Goal: Information Seeking & Learning: Learn about a topic

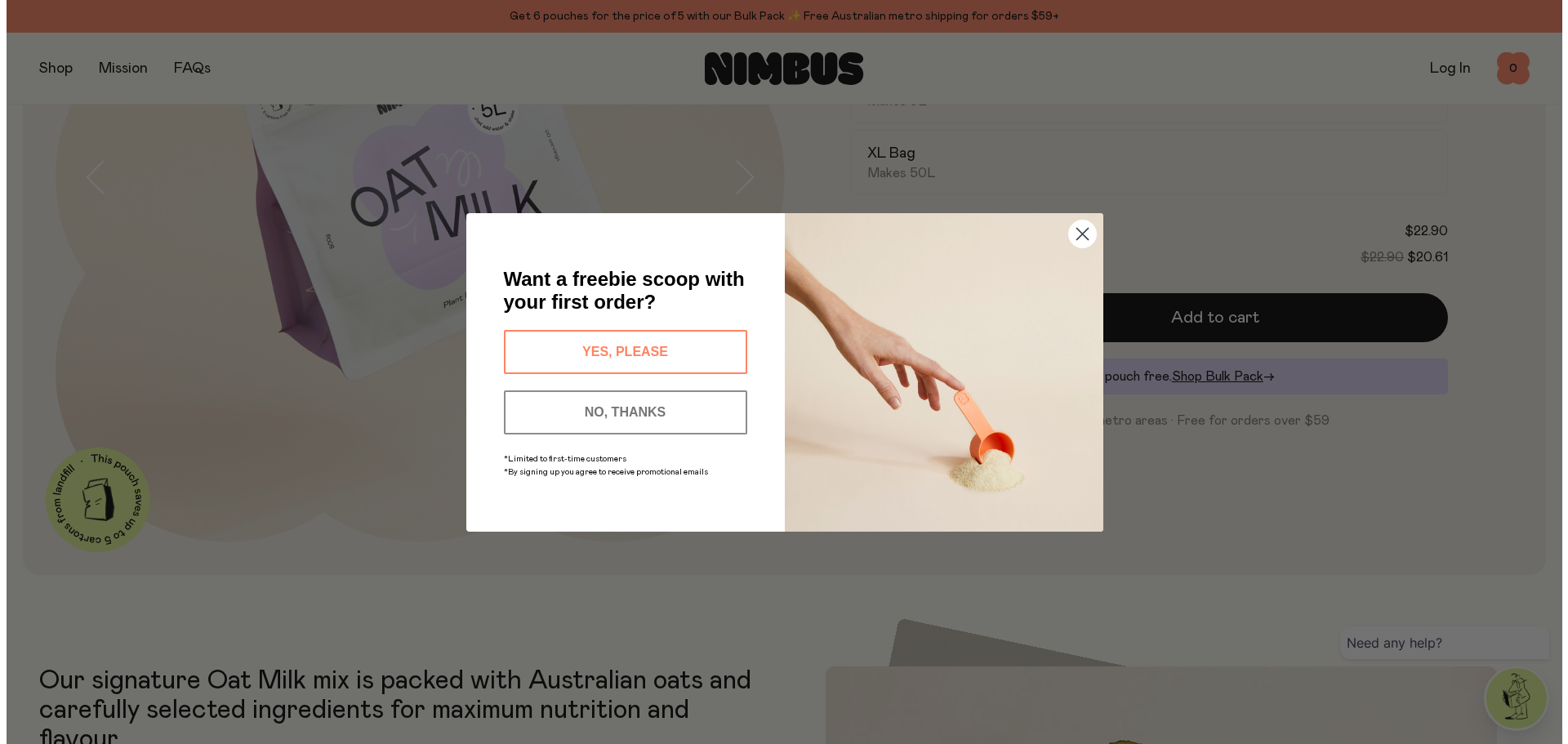
scroll to position [381, 0]
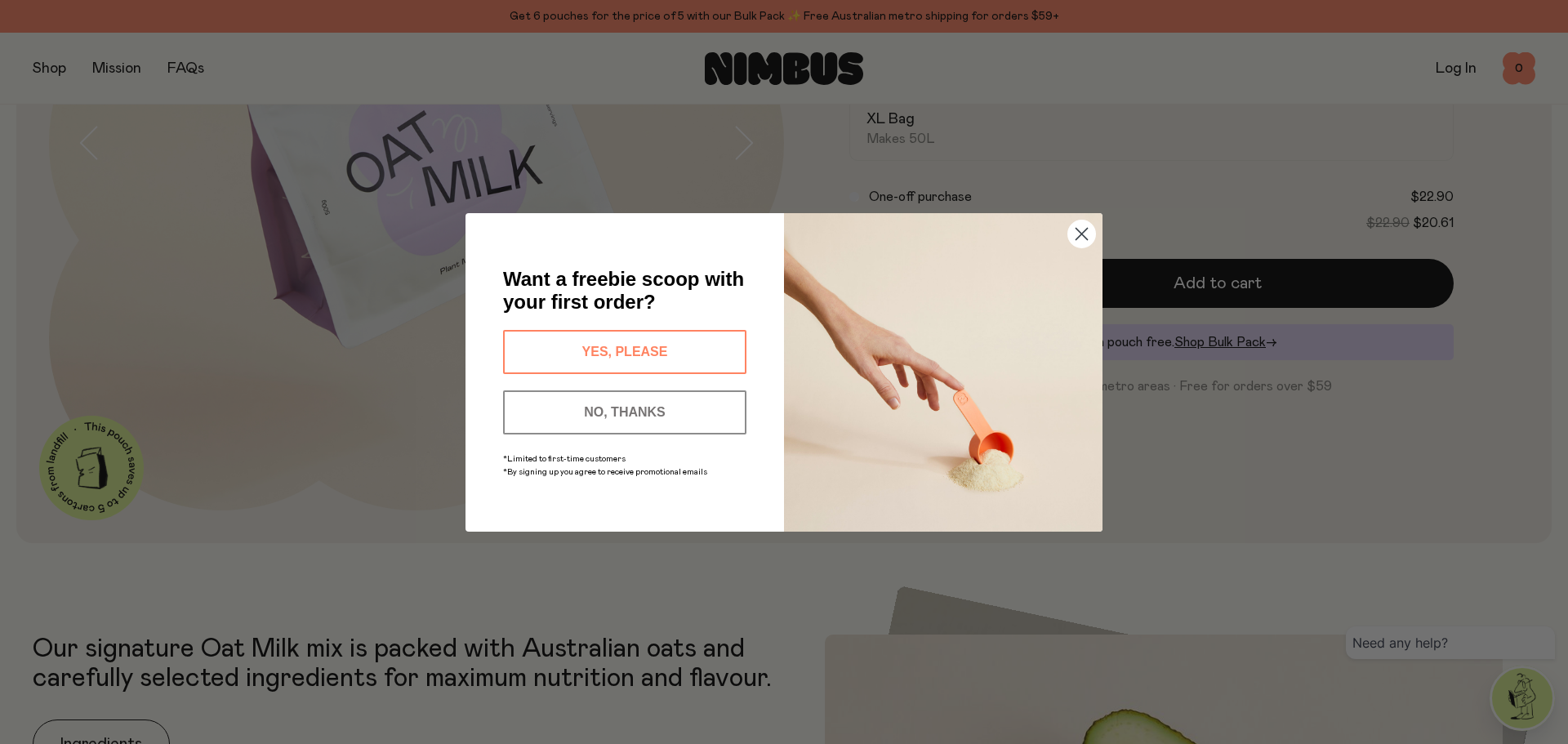
click at [1075, 231] on circle "Close dialog" at bounding box center [1082, 233] width 27 height 27
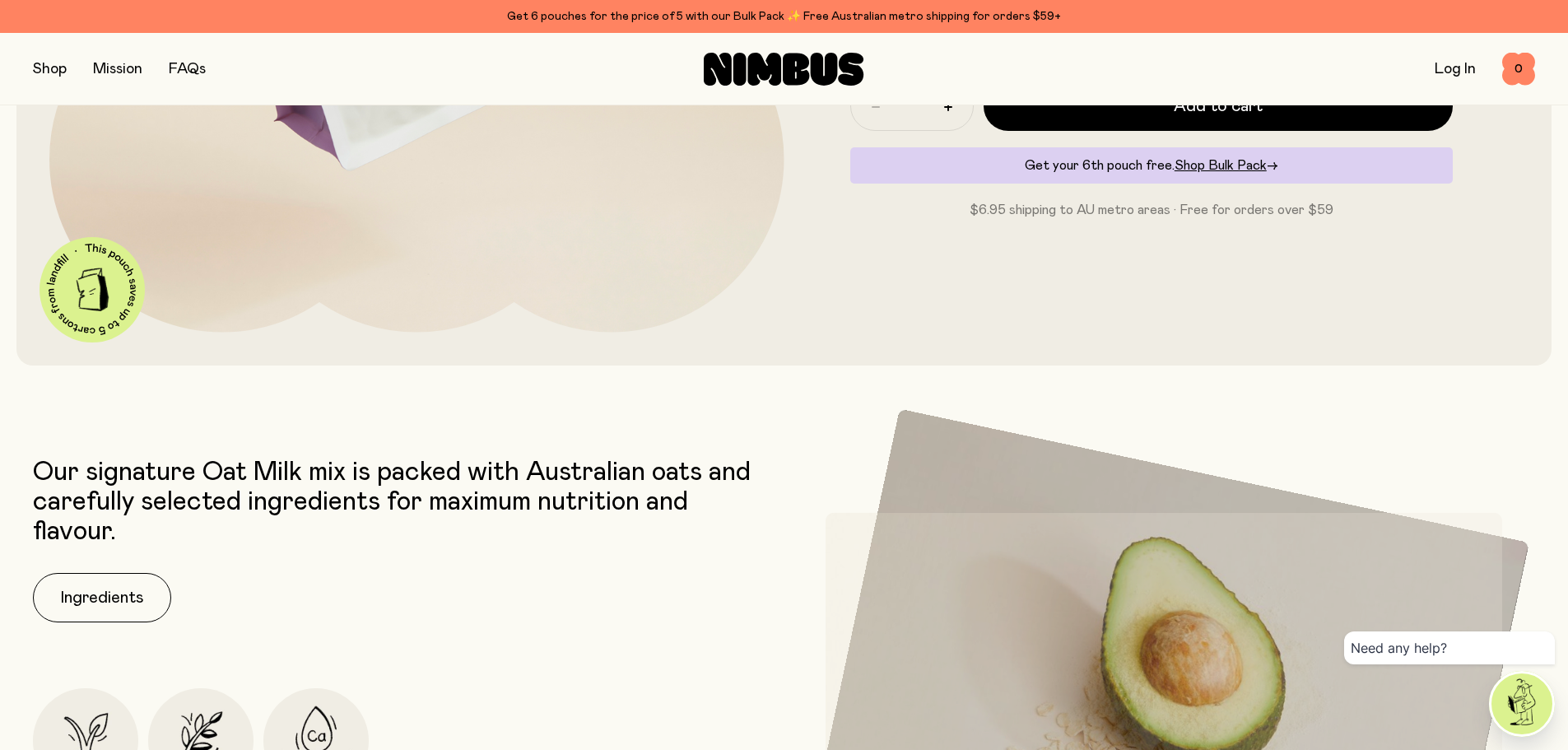
scroll to position [768, 0]
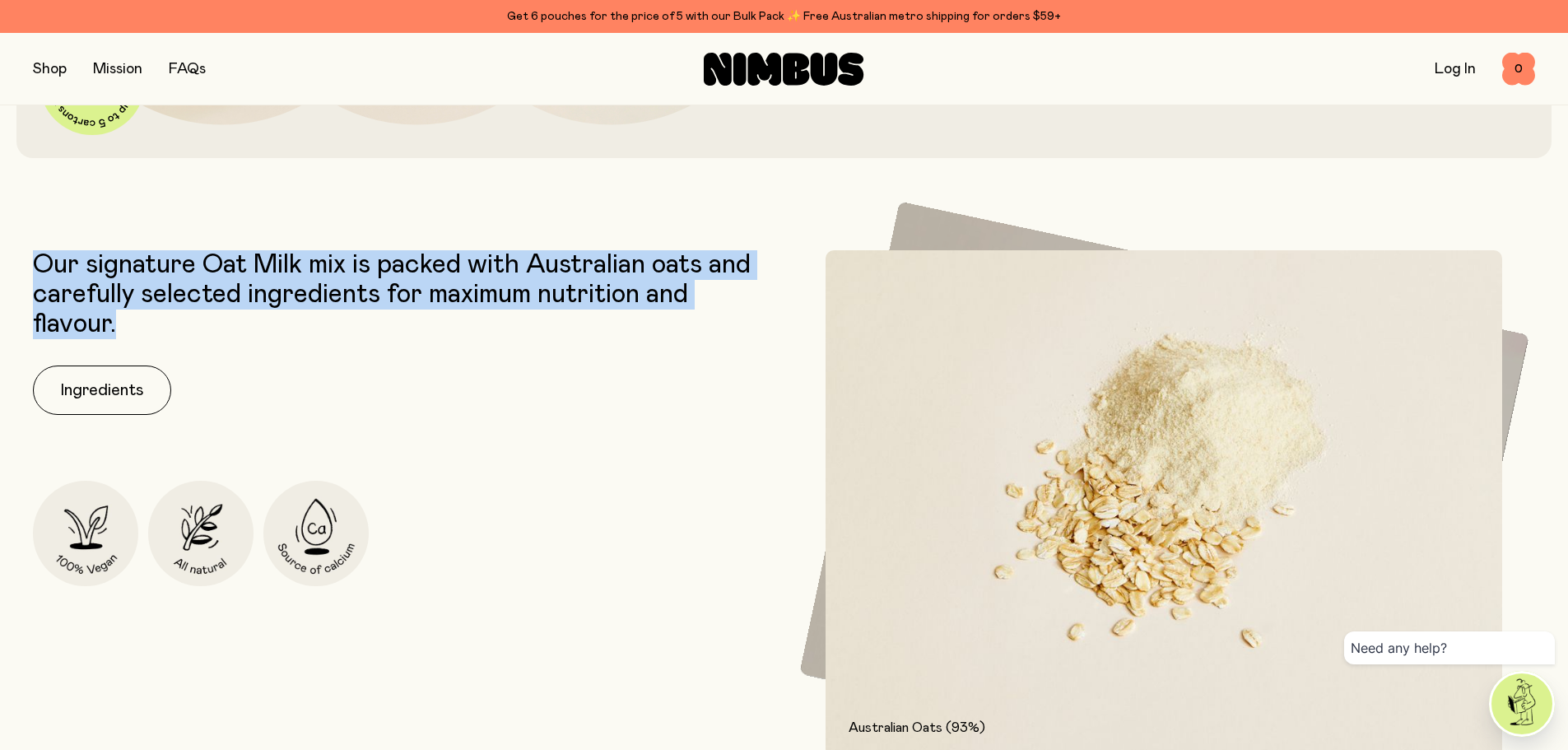
drag, startPoint x: 129, startPoint y: 323, endPoint x: 5, endPoint y: 255, distance: 141.4
click at [5, 255] on div "Our signature Oat Milk mix is packed with Australian oats and carefully selecte…" at bounding box center [784, 682] width 1568 height 863
click at [246, 287] on p "Our signature Oat Milk mix is packed with Australian oats and carefully selecte…" at bounding box center [404, 295] width 743 height 89
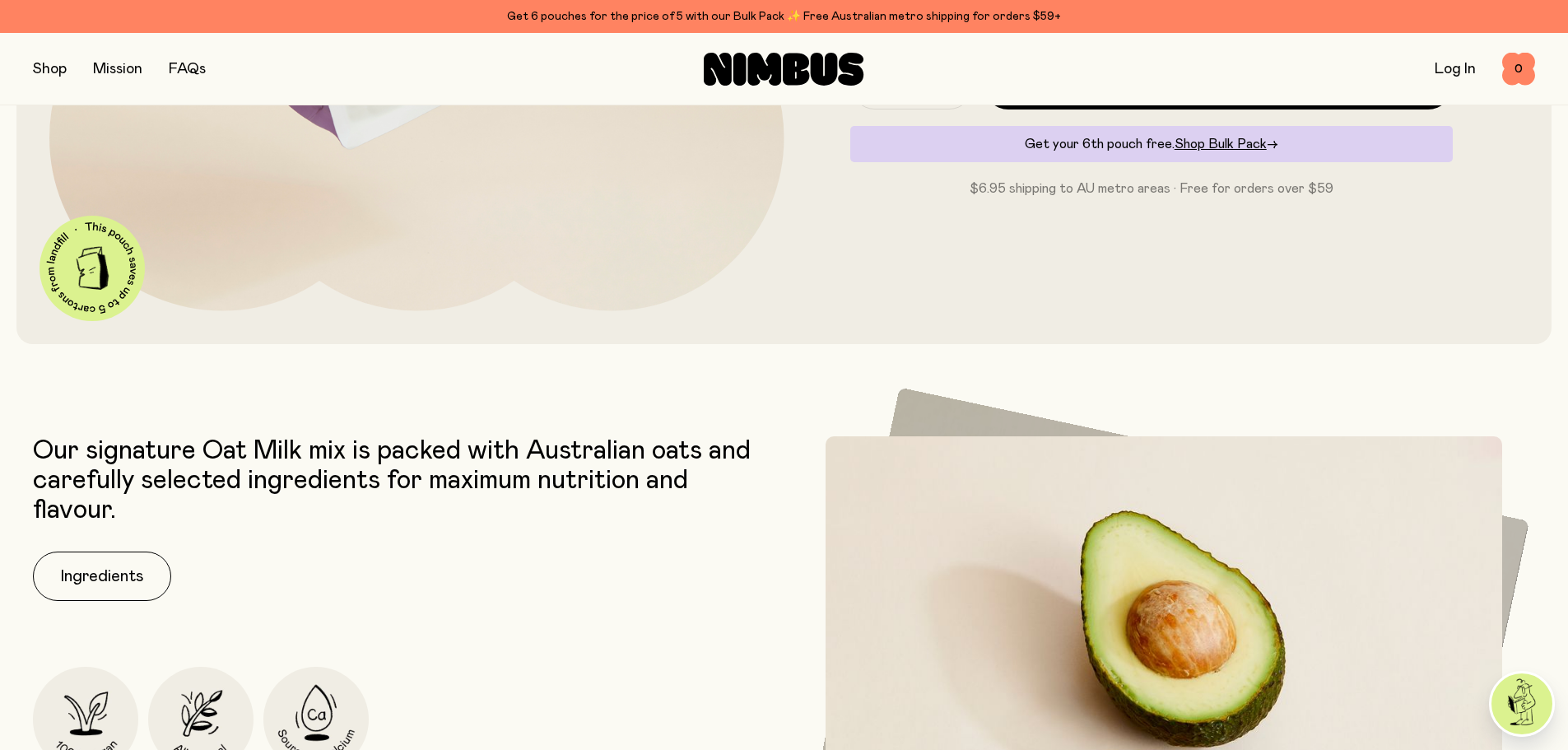
scroll to position [508, 0]
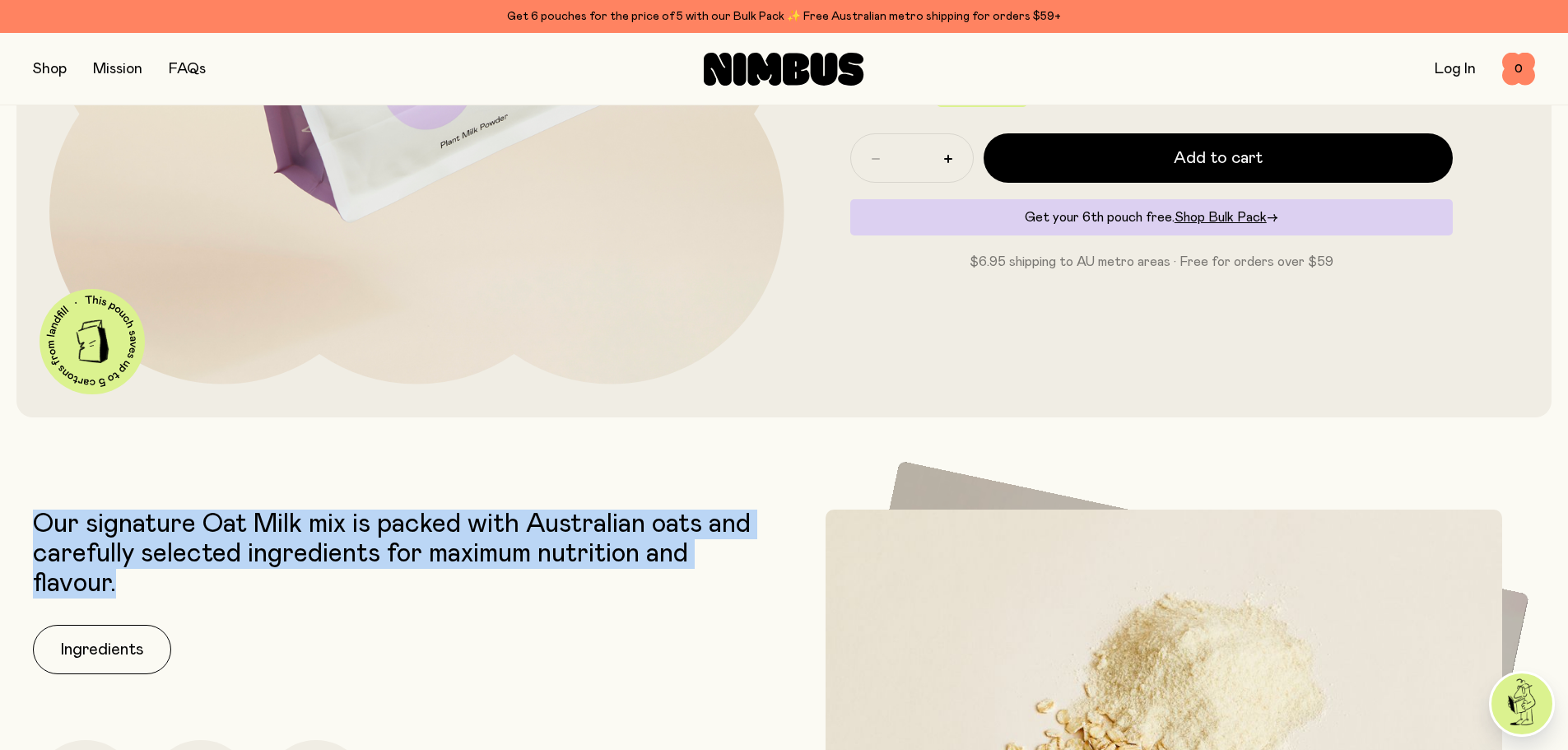
drag, startPoint x: 95, startPoint y: 567, endPoint x: 24, endPoint y: 507, distance: 93.0
copy p "Our signature Oat Milk mix is packed with Australian oats and carefully selecte…"
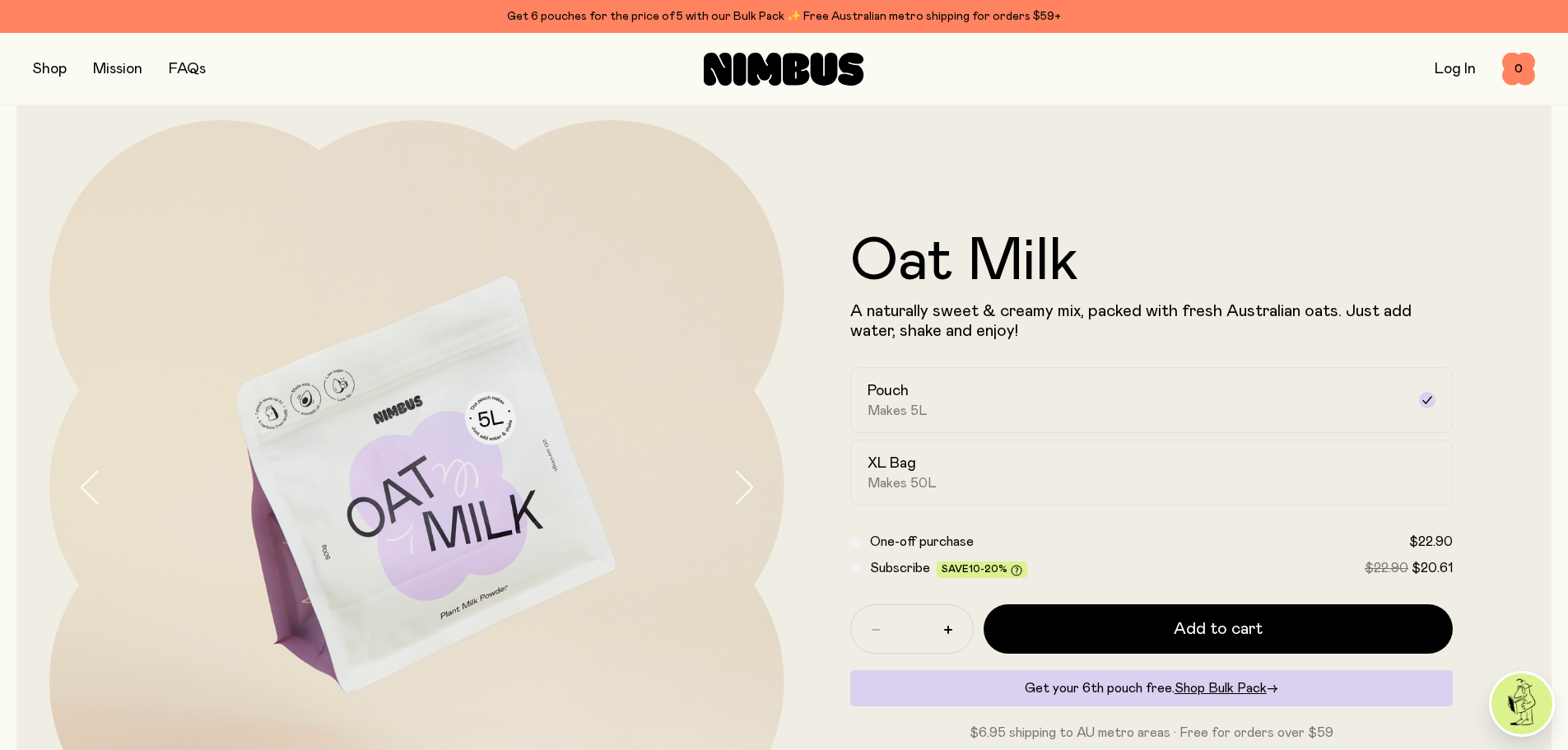
scroll to position [0, 0]
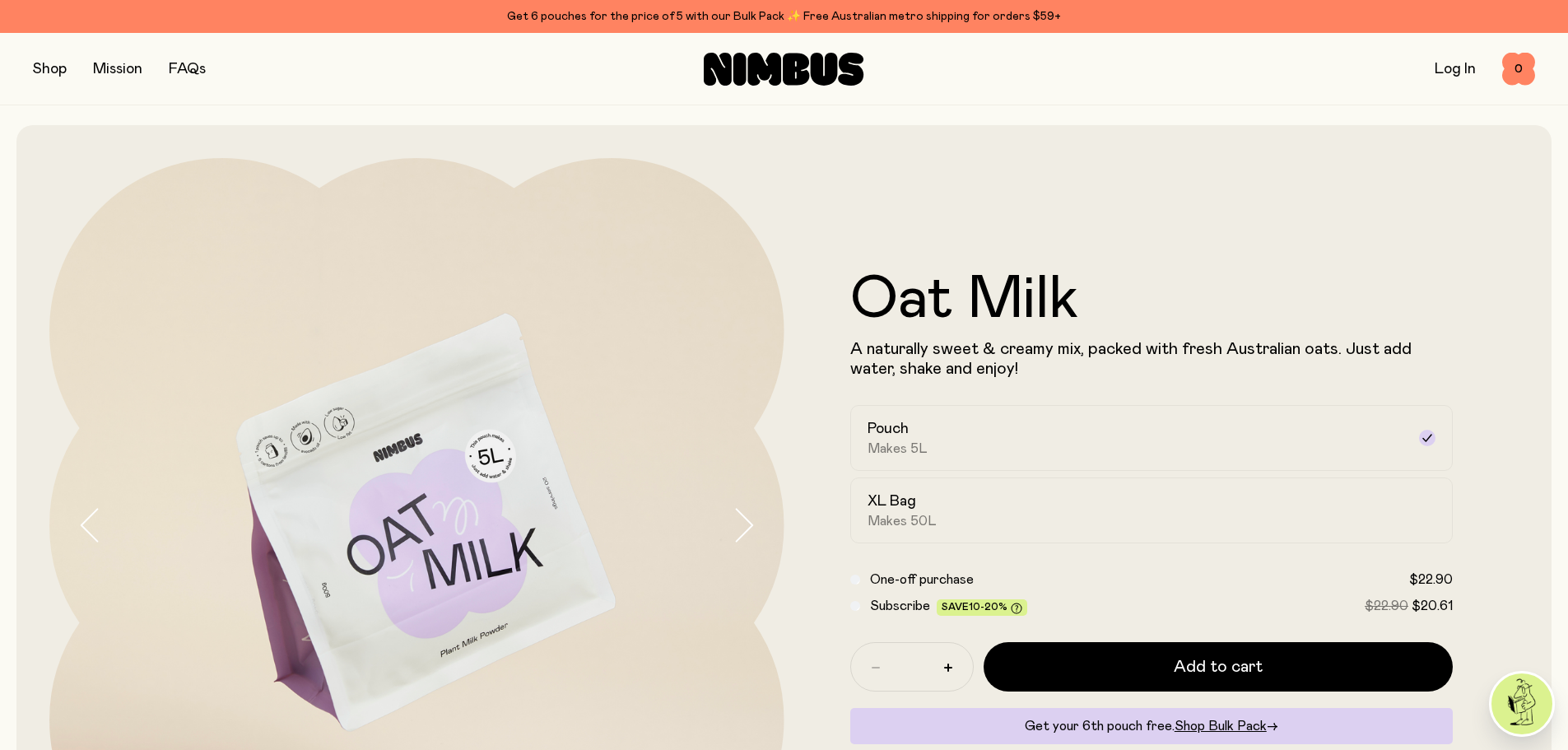
click at [40, 59] on button "button" at bounding box center [50, 69] width 34 height 23
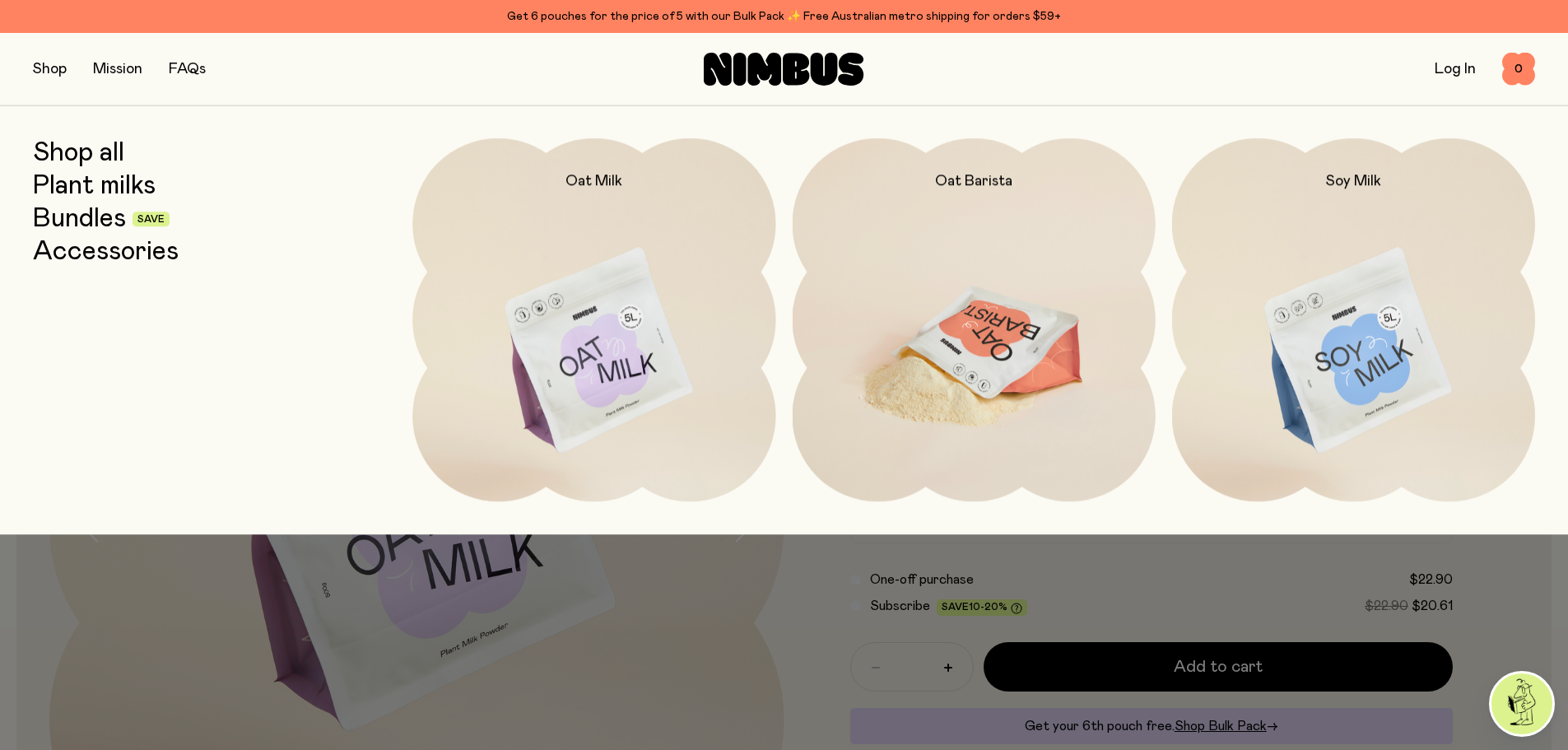
click at [981, 320] on img at bounding box center [974, 351] width 363 height 427
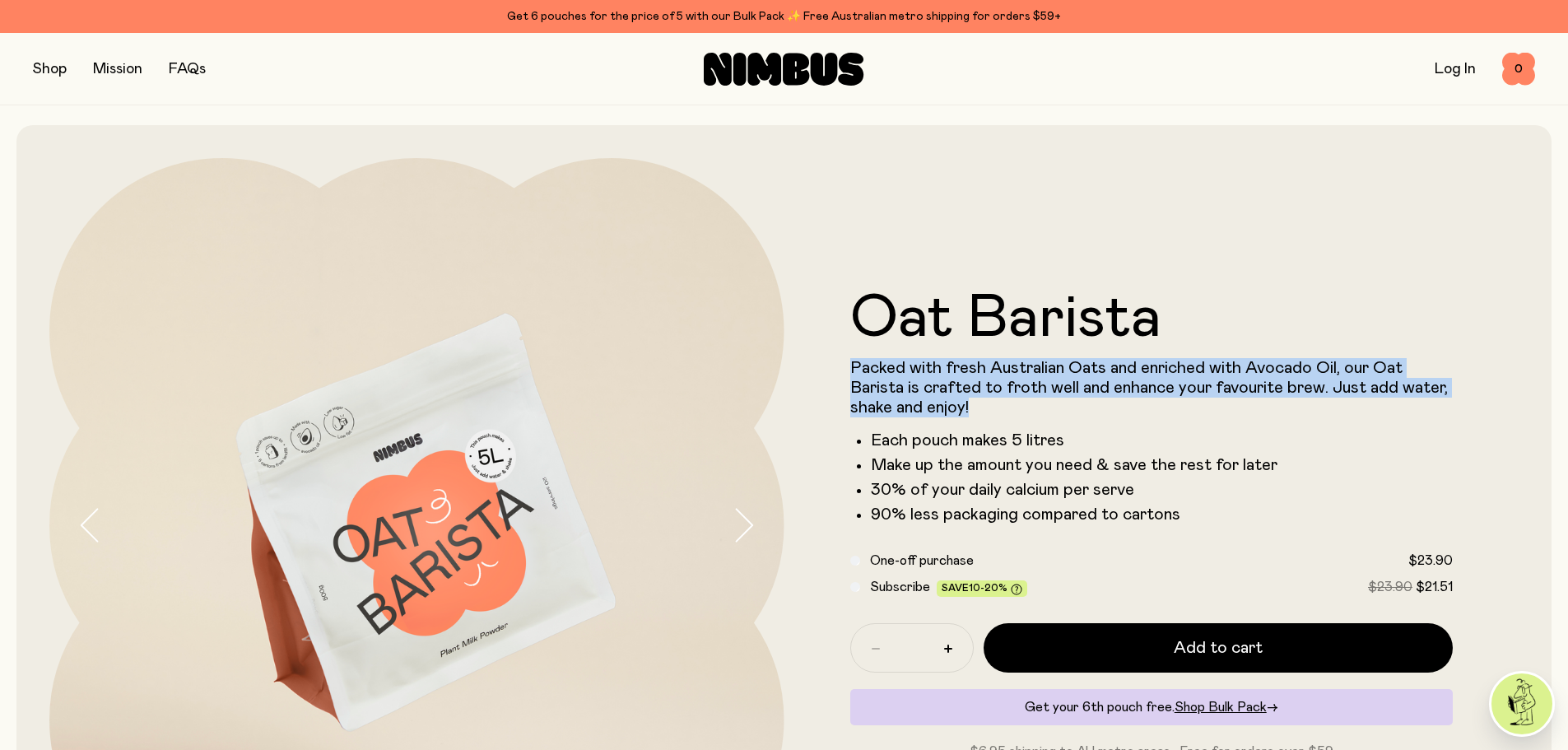
drag, startPoint x: 854, startPoint y: 360, endPoint x: 1458, endPoint y: 406, distance: 605.7
click at [1458, 406] on form "Oat Barista Packed with fresh Australian Oats and enriched with Avocado Oil, ou…" at bounding box center [1151, 524] width 735 height 472
copy p "Packed with fresh Australian Oats and enriched with Avocado Oil, our Oat Barist…"
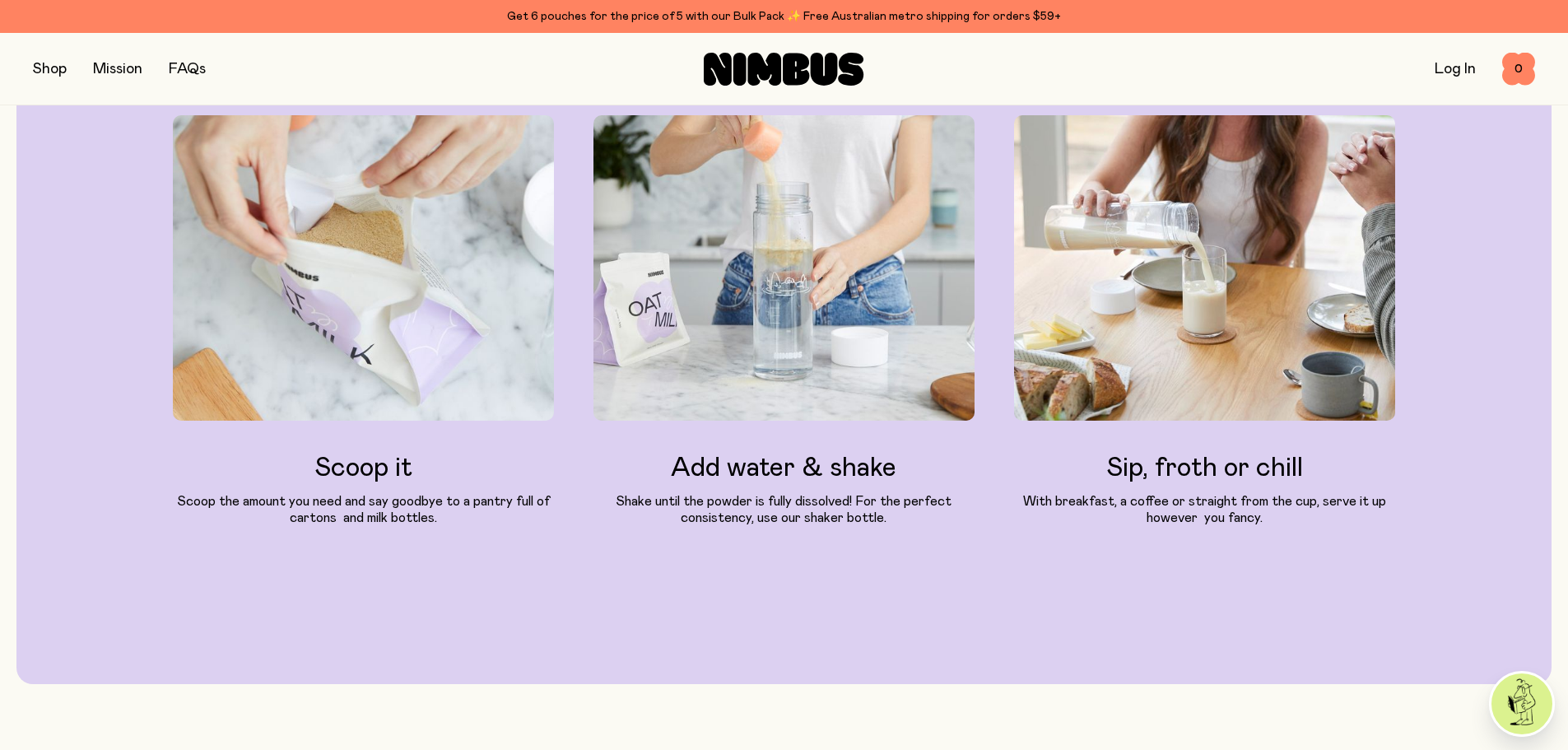
scroll to position [2113, 0]
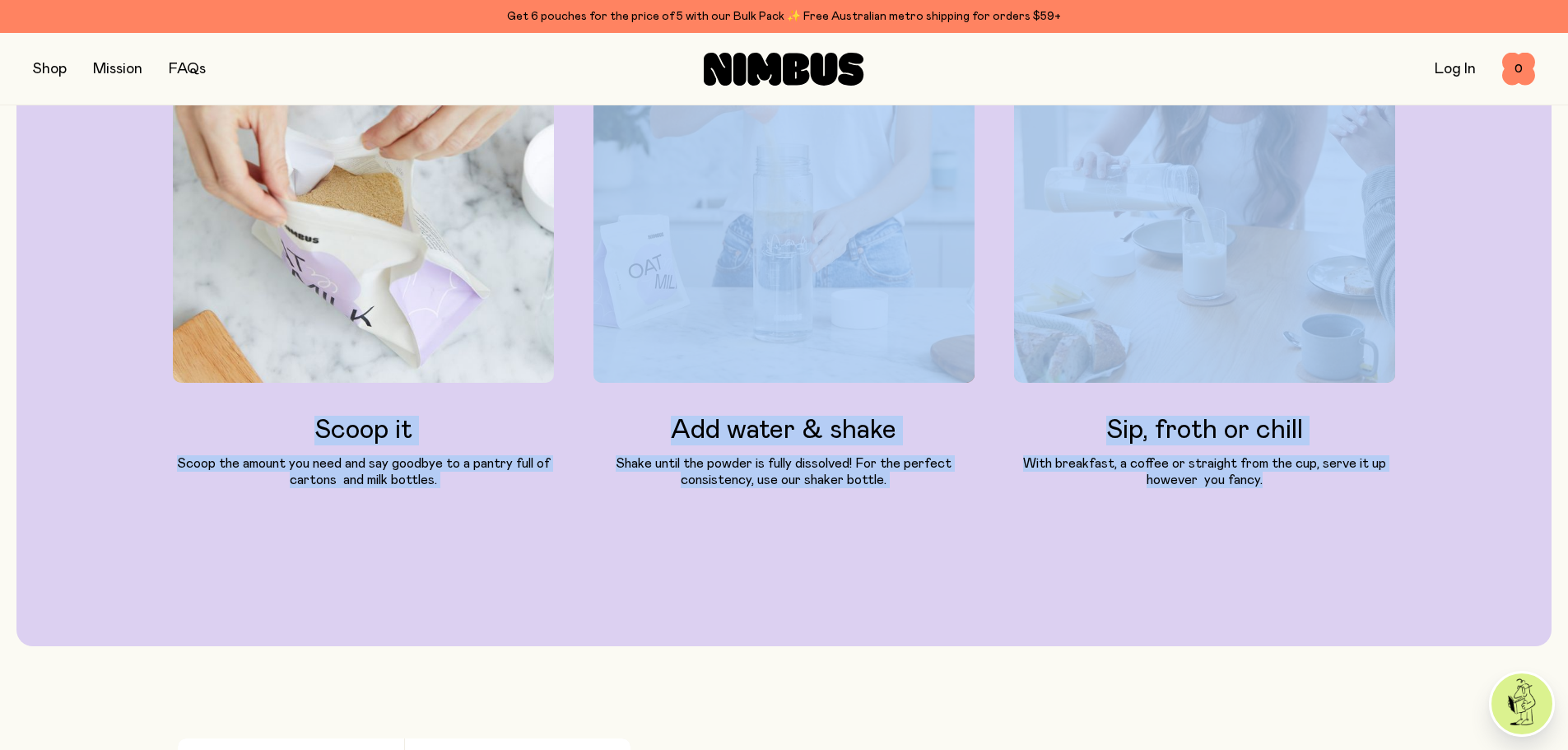
drag, startPoint x: 317, startPoint y: 427, endPoint x: 1345, endPoint y: 483, distance: 1029.5
click at [1345, 483] on div "Scoop it Scoop the amount you need and say goodbye to a pantry full of cartons …" at bounding box center [783, 282] width 1222 height 409
copy div "Scoop it Scoop the amount you need and say goodbye to a pantry full of cartons …"
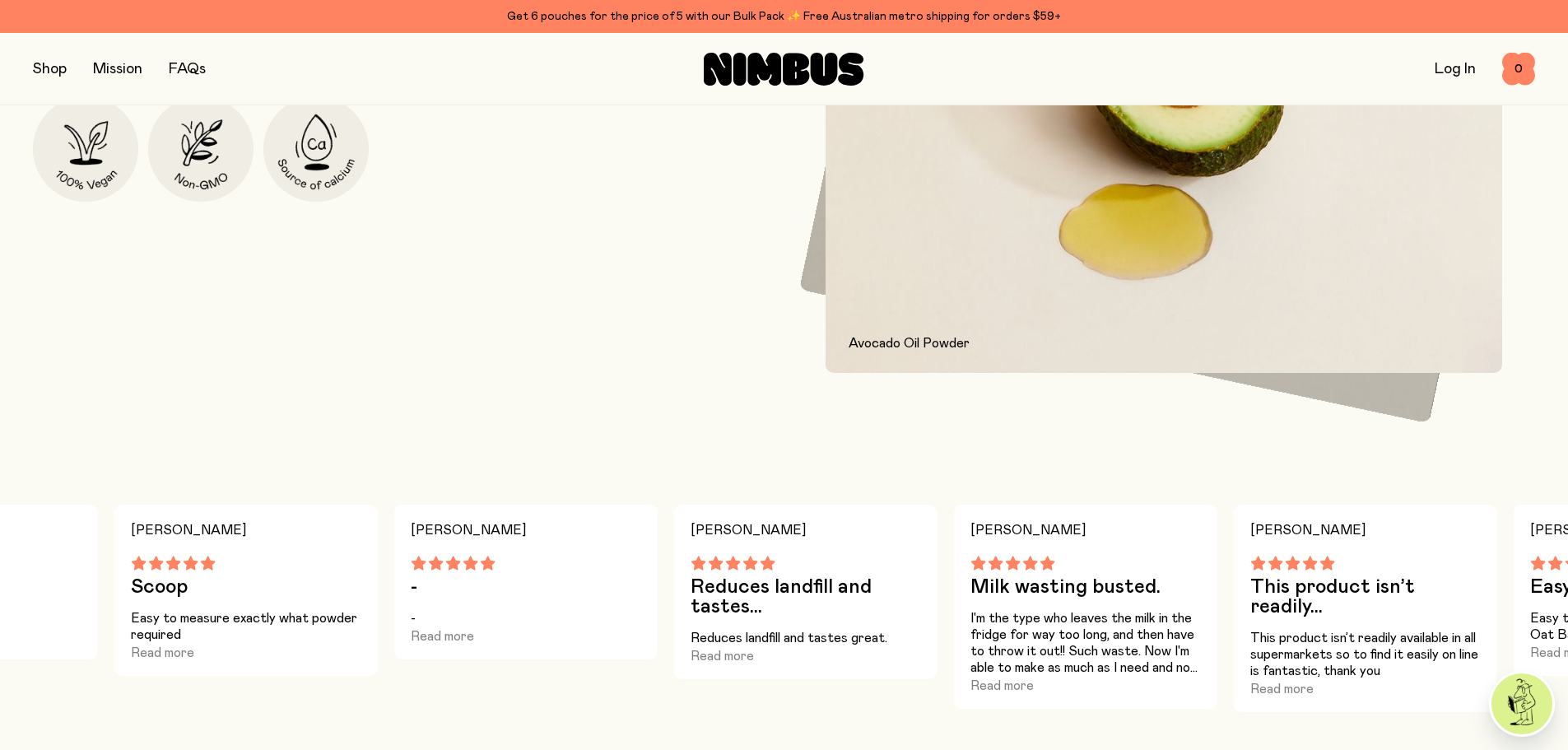
scroll to position [384, 0]
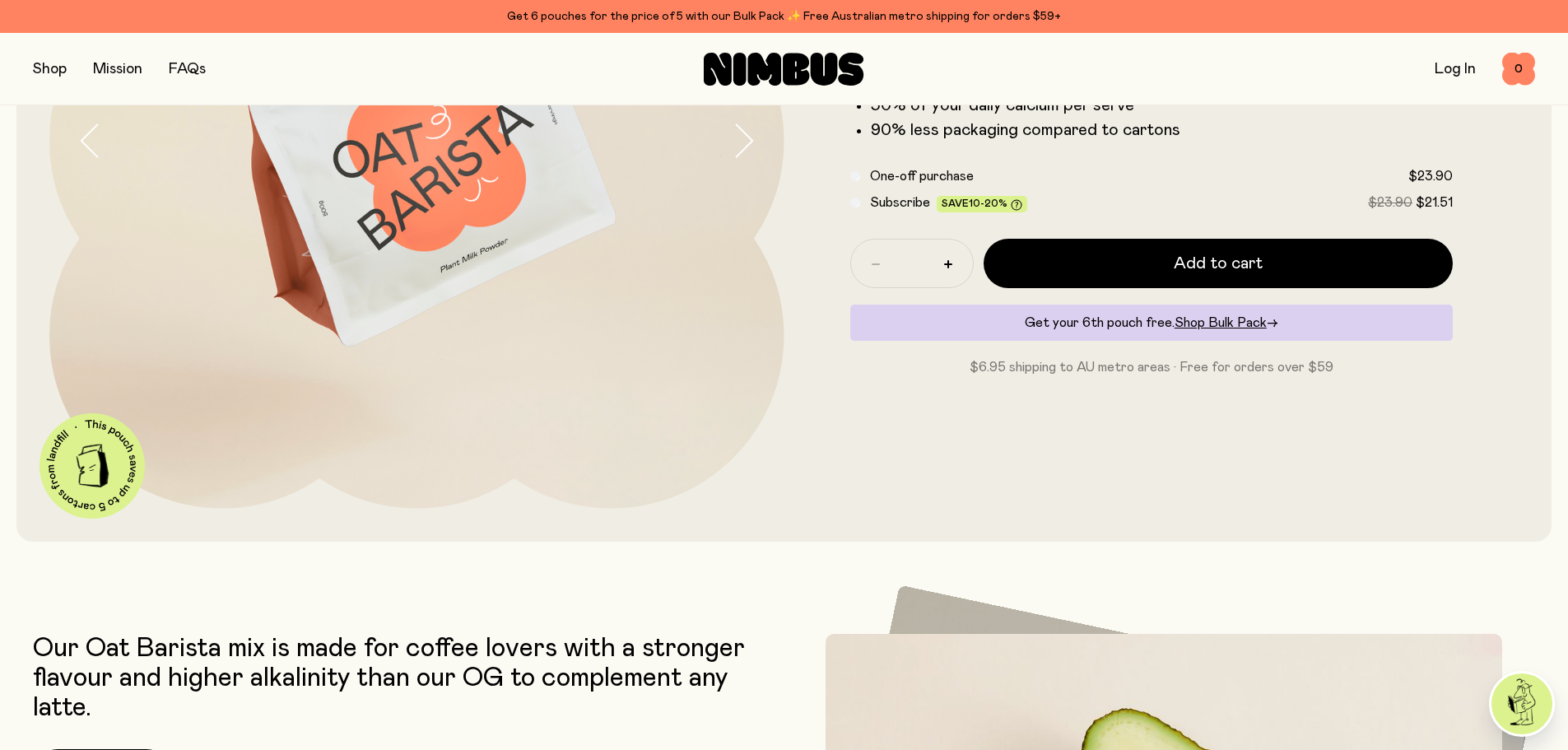
click at [59, 66] on button "button" at bounding box center [50, 69] width 34 height 23
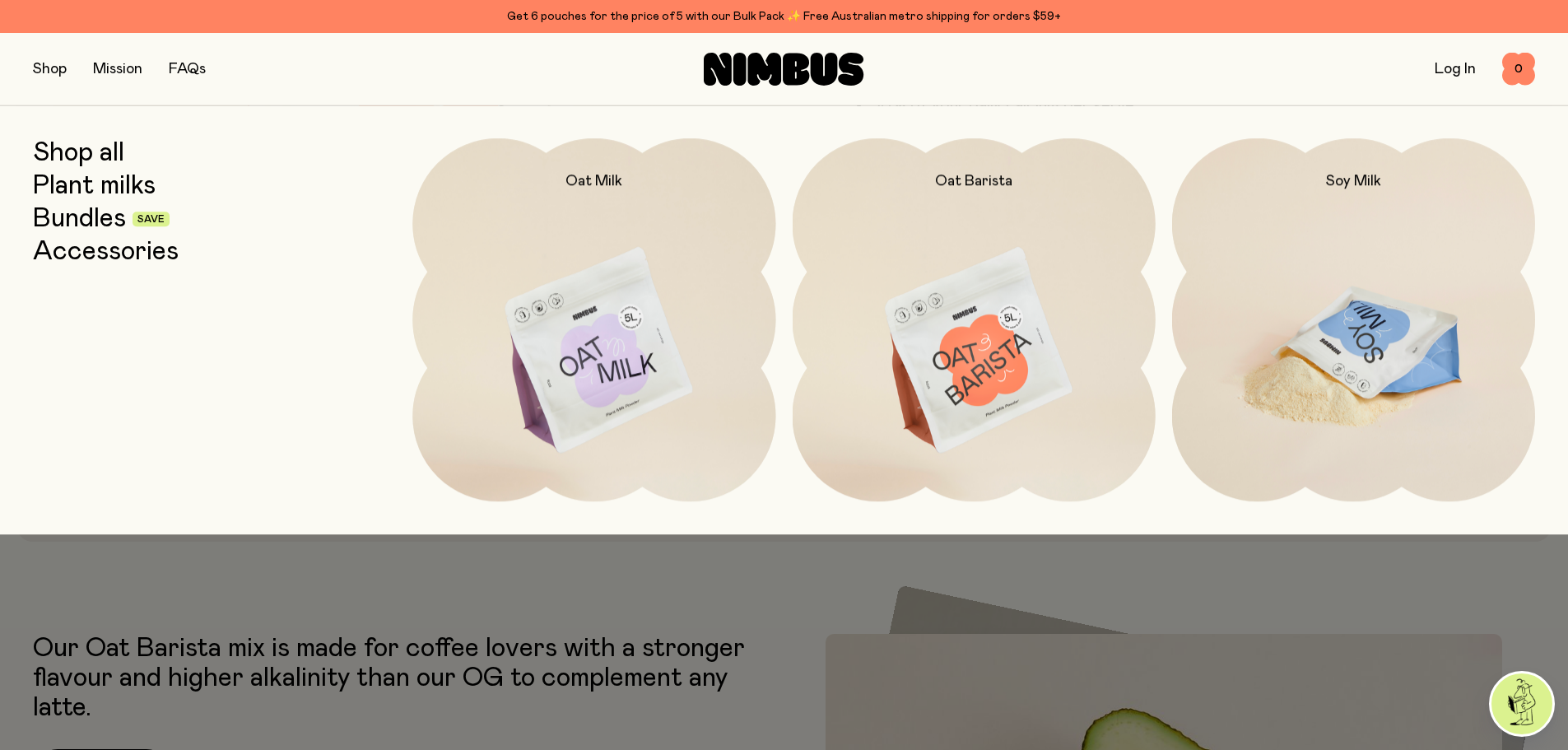
click at [1448, 389] on img at bounding box center [1353, 351] width 363 height 427
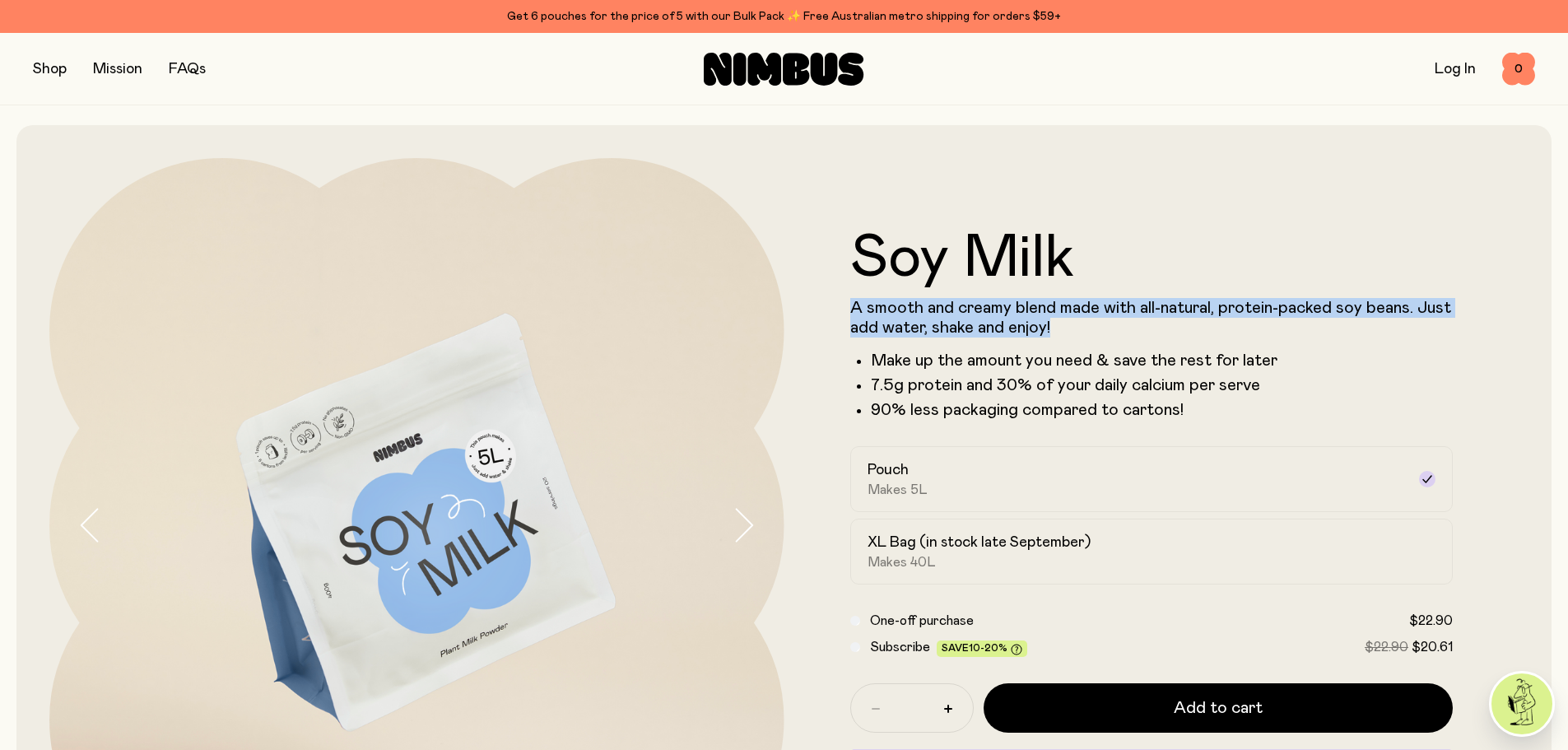
drag, startPoint x: 848, startPoint y: 301, endPoint x: 1470, endPoint y: 320, distance: 622.3
click at [1470, 320] on form "Soy Milk A smooth and creamy blend made with all-natural, protein-packed soy be…" at bounding box center [1151, 525] width 735 height 593
copy p "A smooth and creamy blend made with all-natural, protein-packed soy beans. Just…"
